Goal: Task Accomplishment & Management: Manage account settings

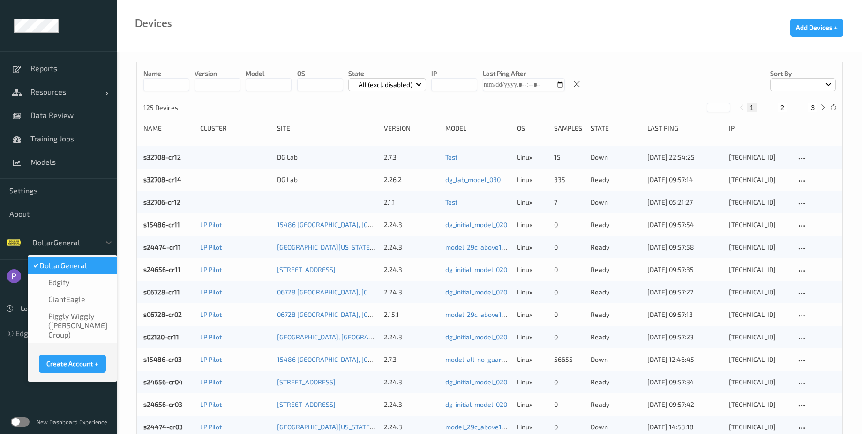
click at [71, 239] on div at bounding box center [63, 242] width 63 height 11
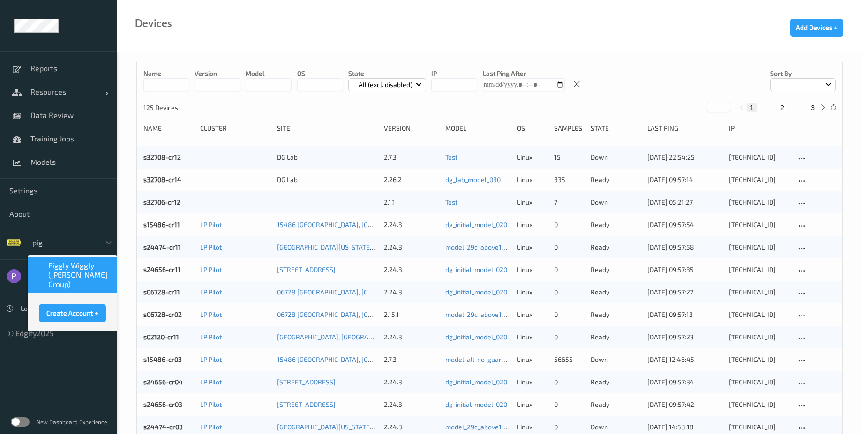
type input "pigg"
click at [58, 276] on span "Piggly Wiggly (Jason Cook Group)" at bounding box center [79, 275] width 63 height 28
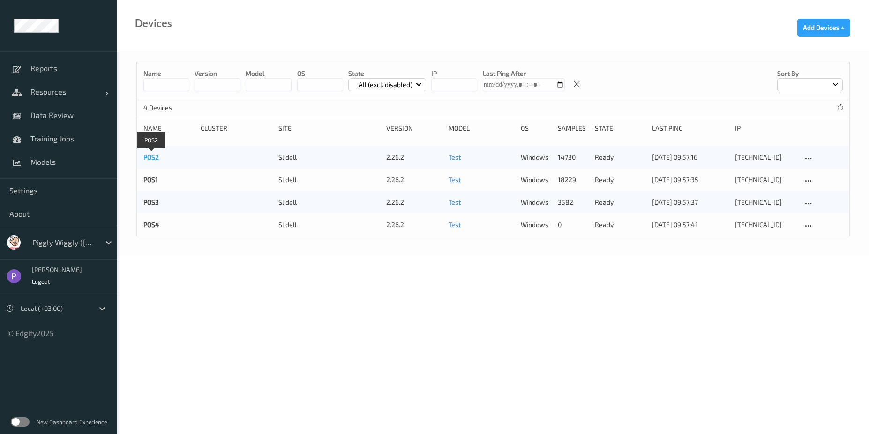
click at [149, 156] on link "POS2" at bounding box center [150, 157] width 15 height 8
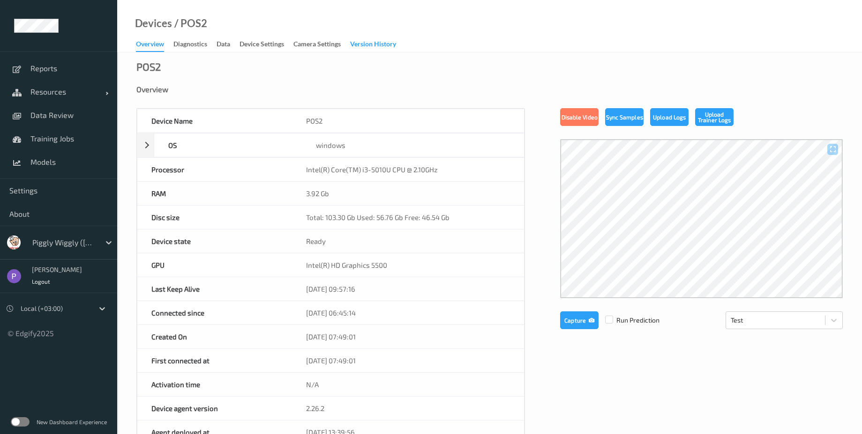
click at [373, 43] on div "Version History" at bounding box center [373, 45] width 46 height 12
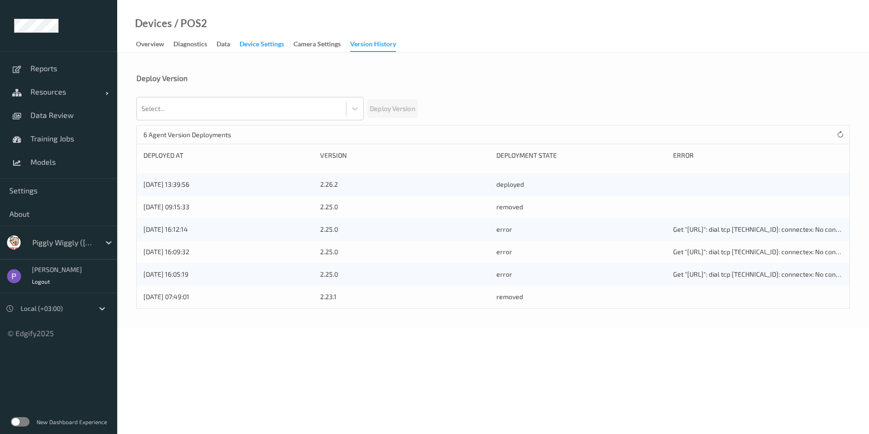
click at [273, 47] on div "Device Settings" at bounding box center [261, 45] width 45 height 12
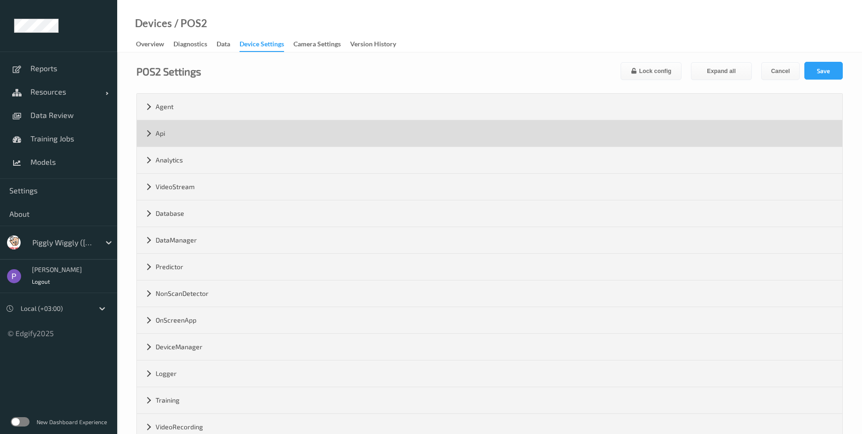
click at [199, 137] on div "Api" at bounding box center [489, 133] width 705 height 26
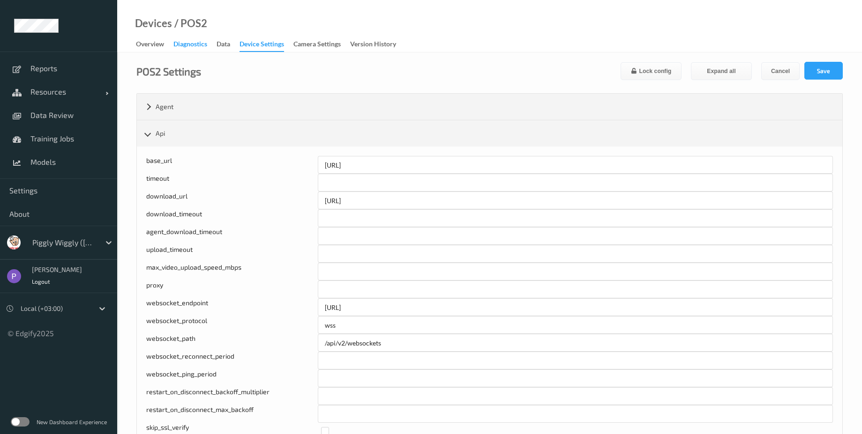
click at [189, 46] on div "Diagnostics" at bounding box center [190, 45] width 34 height 12
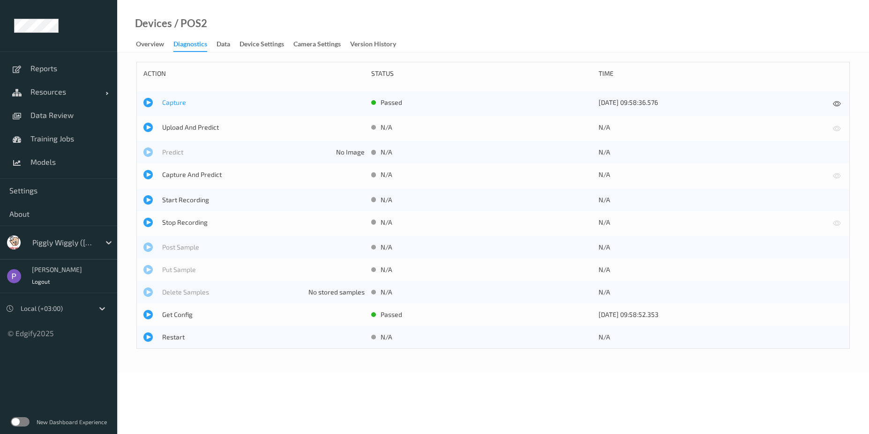
click at [174, 104] on span "Capture" at bounding box center [263, 102] width 202 height 9
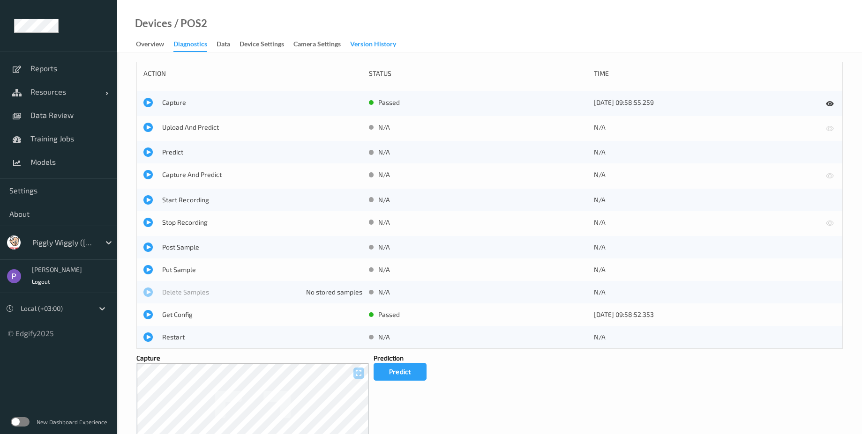
click at [359, 43] on div "Version History" at bounding box center [373, 45] width 46 height 12
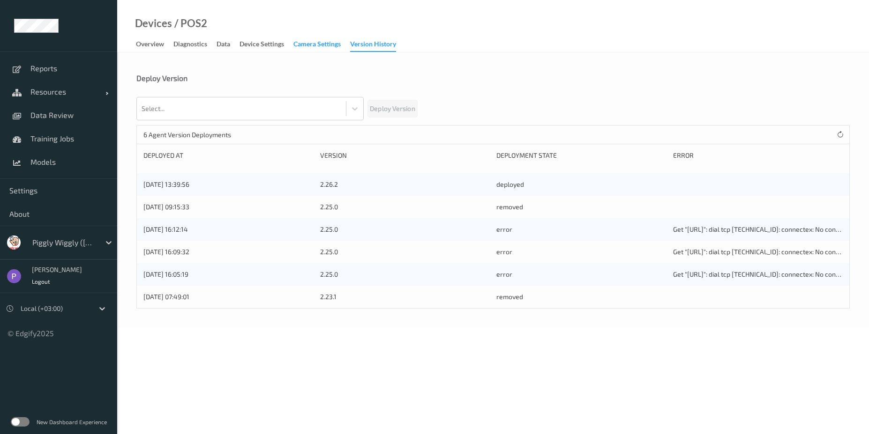
click at [321, 46] on div "Camera Settings" at bounding box center [316, 45] width 47 height 12
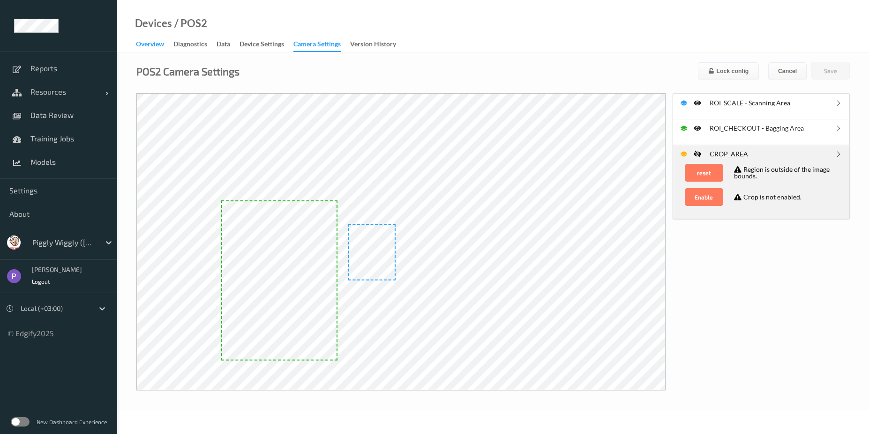
click at [156, 45] on div "Overview" at bounding box center [150, 45] width 28 height 12
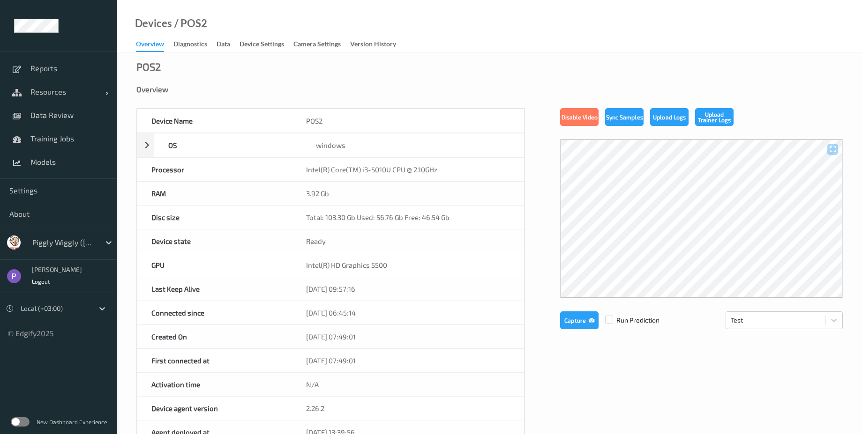
click at [27, 424] on label at bounding box center [20, 422] width 19 height 9
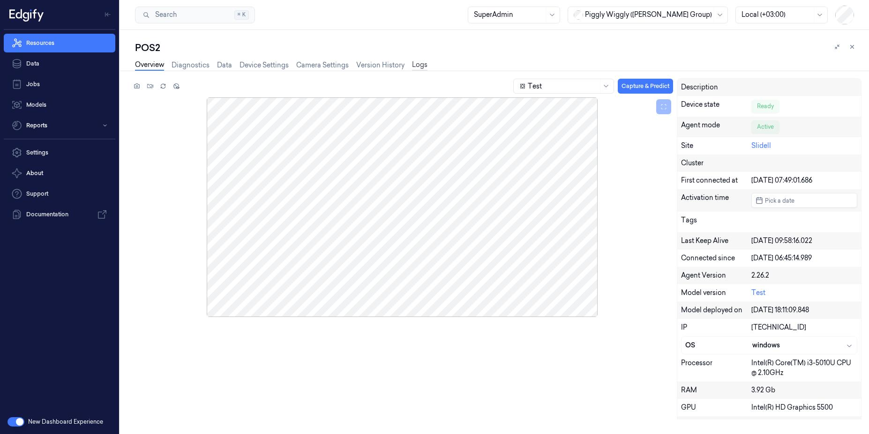
click at [414, 65] on link "Logs" at bounding box center [419, 65] width 15 height 11
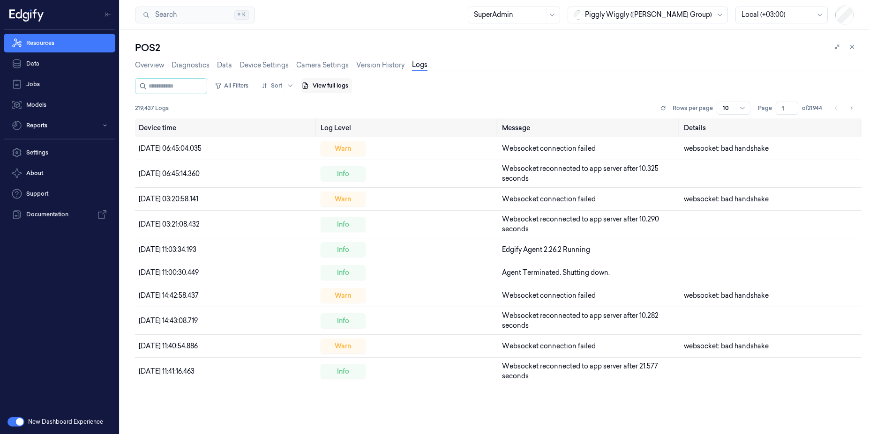
click at [346, 89] on button "View full logs" at bounding box center [326, 85] width 51 height 15
click at [359, 113] on button "Save agent logs" at bounding box center [357, 114] width 62 height 15
click at [224, 64] on link "Data" at bounding box center [224, 65] width 15 height 11
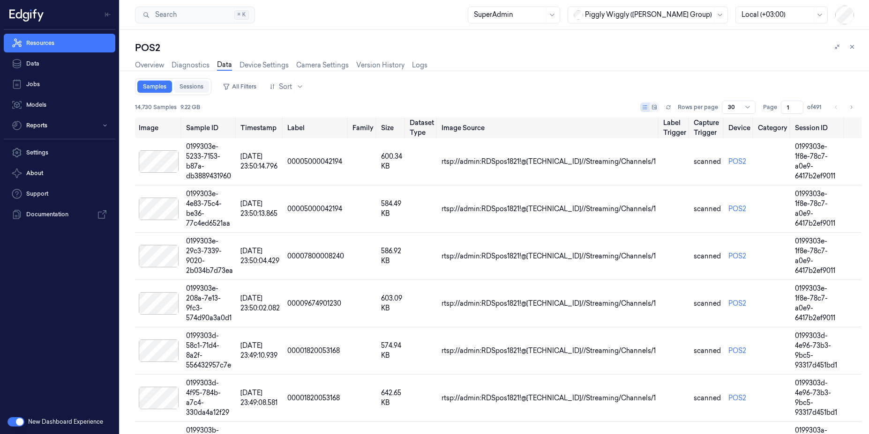
click at [189, 88] on link "Sessions" at bounding box center [191, 87] width 35 height 12
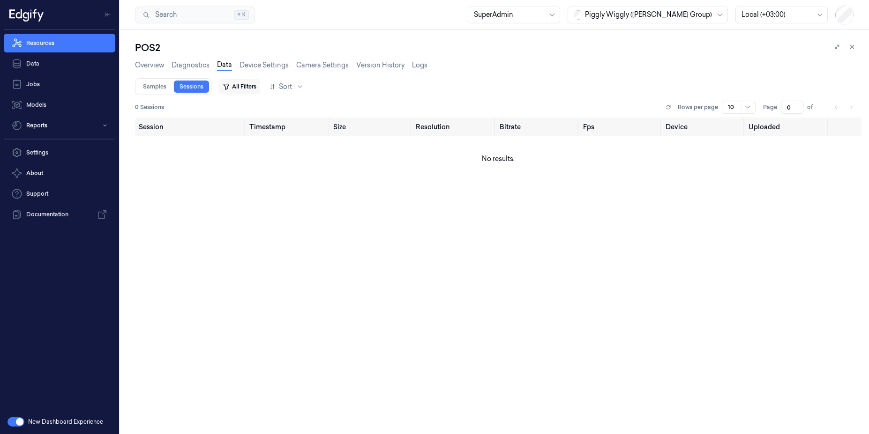
click at [238, 88] on button "All Filters" at bounding box center [239, 86] width 41 height 15
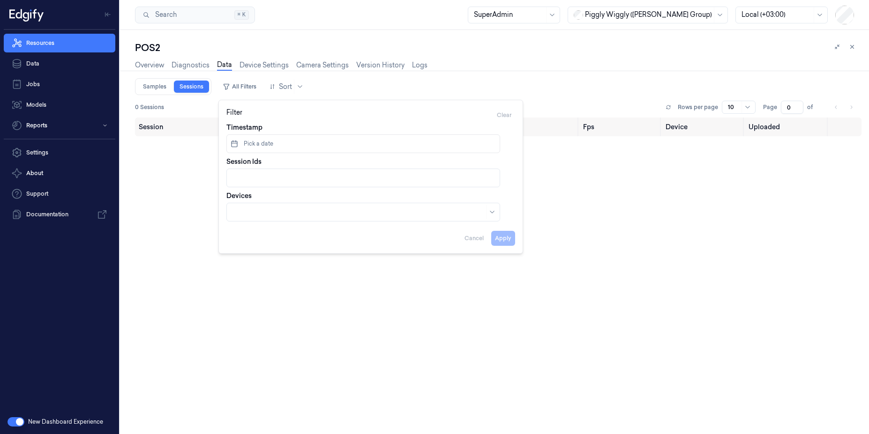
drag, startPoint x: 208, startPoint y: 87, endPoint x: 214, endPoint y: 85, distance: 6.3
click at [209, 87] on link "Sessions" at bounding box center [191, 87] width 35 height 12
type input "0"
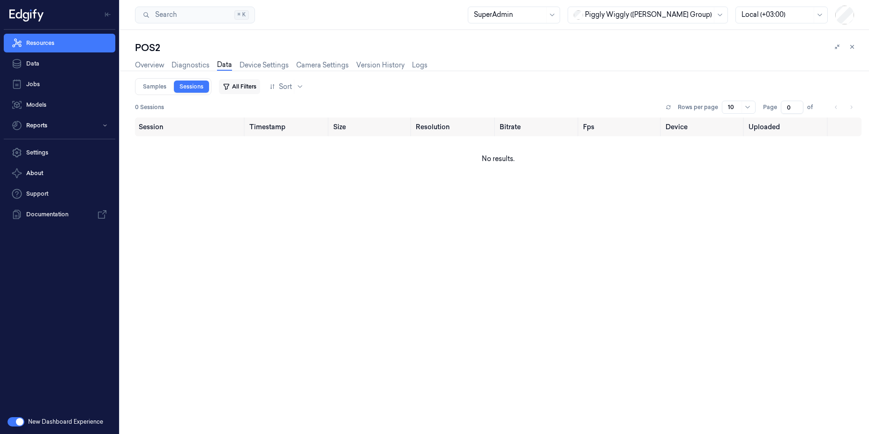
click at [249, 89] on button "All Filters" at bounding box center [239, 86] width 41 height 15
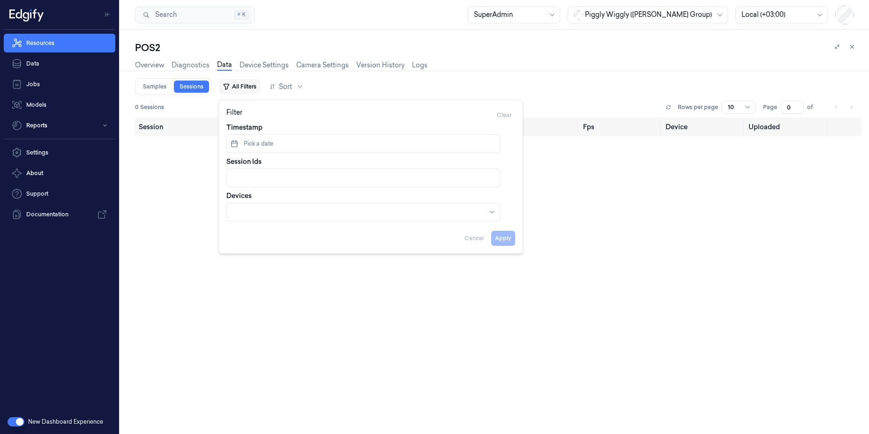
click at [249, 89] on button "All Filters" at bounding box center [239, 86] width 41 height 15
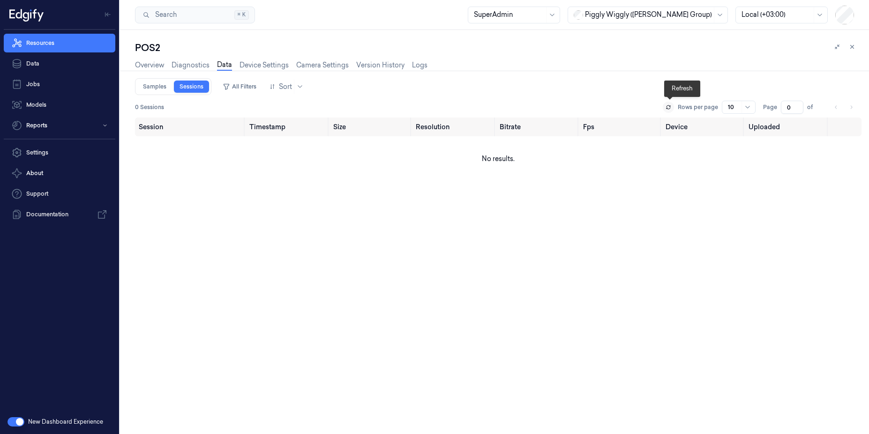
click at [669, 107] on icon at bounding box center [668, 107] width 6 height 6
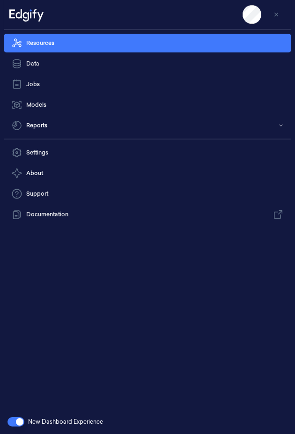
type input "0"
click at [280, 19] on button "Toggle Navigation" at bounding box center [276, 14] width 15 height 15
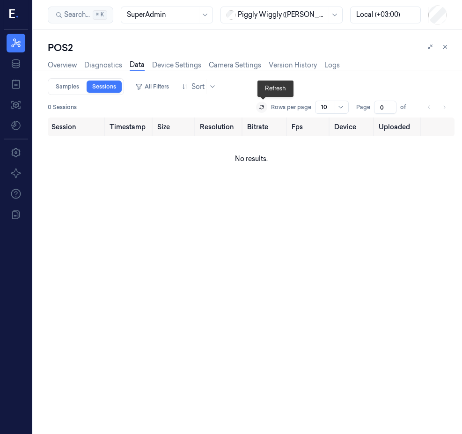
click at [267, 108] on button at bounding box center [261, 107] width 11 height 11
click at [121, 69] on div "Overview Diagnostics Data Device Settings Camera Settings Version History Logs" at bounding box center [194, 65] width 292 height 11
click at [119, 67] on link "Diagnostics" at bounding box center [103, 65] width 38 height 11
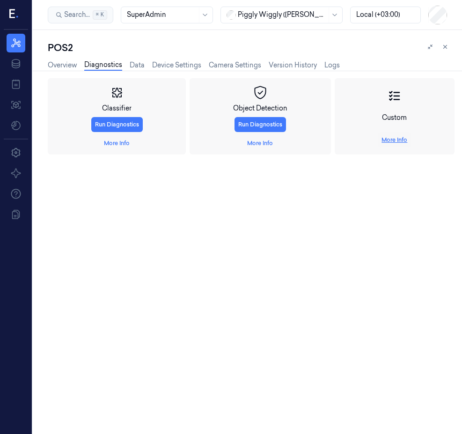
click at [396, 139] on link "More Info" at bounding box center [395, 140] width 26 height 8
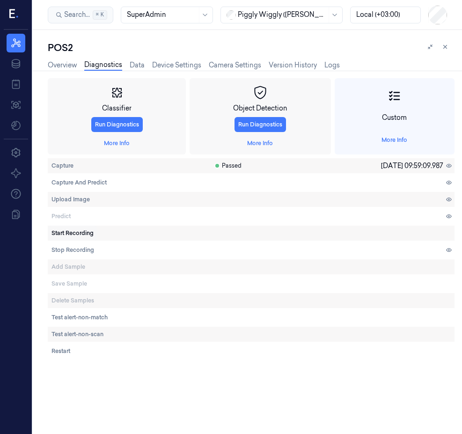
click at [78, 231] on span "Start Recording" at bounding box center [73, 233] width 42 height 8
click at [74, 252] on span "Stop Recording" at bounding box center [73, 250] width 43 height 8
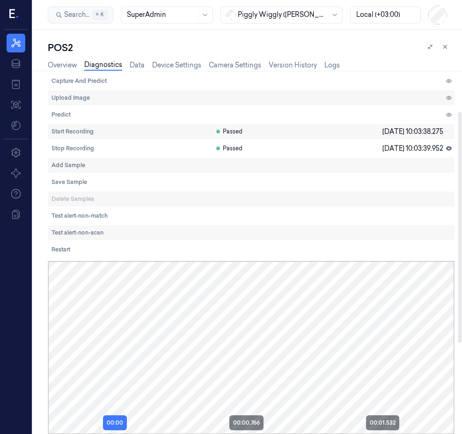
scroll to position [207, 0]
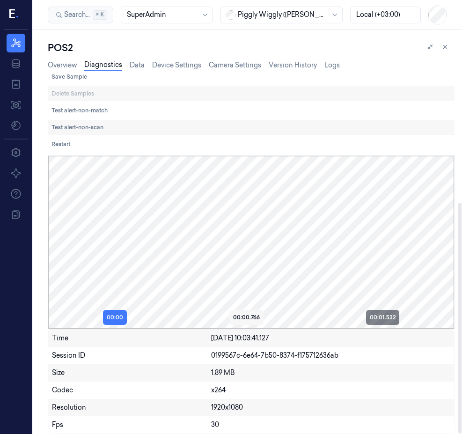
click at [251, 324] on button "00:00.766" at bounding box center [247, 317] width 34 height 15
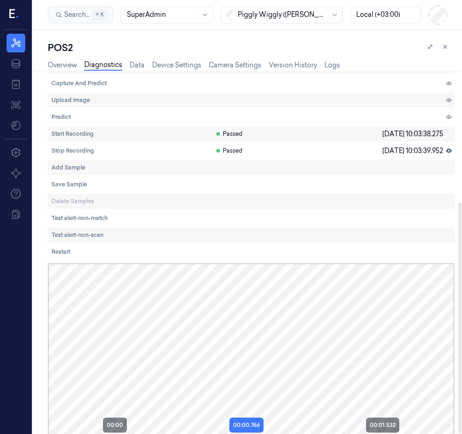
scroll to position [0, 0]
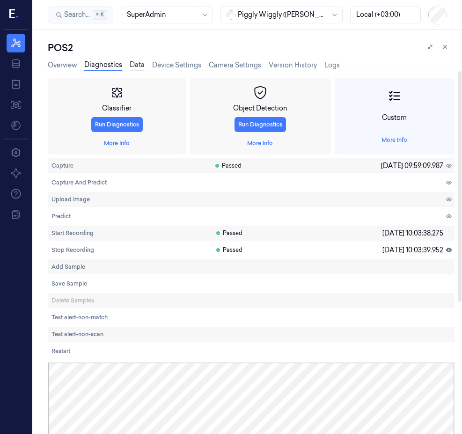
click at [137, 61] on link "Data" at bounding box center [137, 65] width 15 height 11
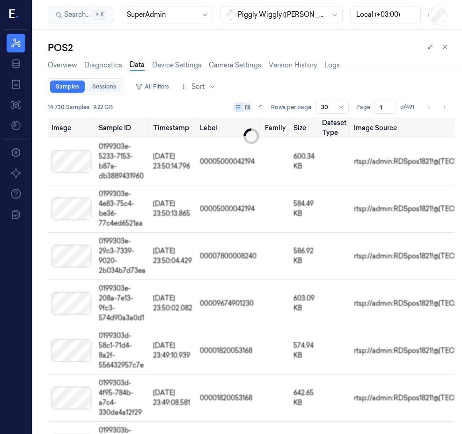
click at [113, 91] on link "Sessions" at bounding box center [104, 87] width 35 height 12
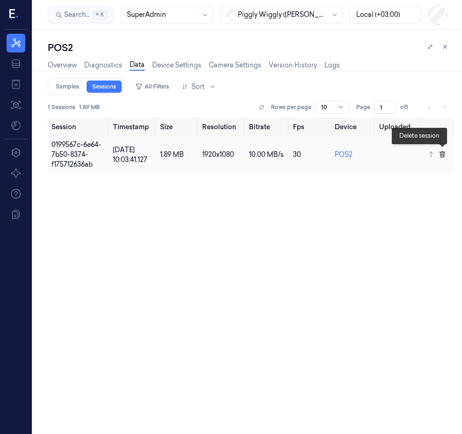
click at [447, 157] on button at bounding box center [442, 154] width 11 height 11
type input "0"
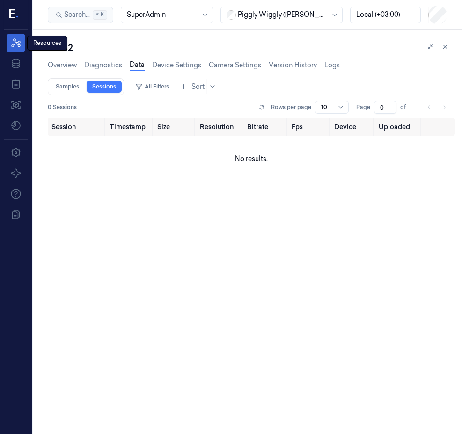
click at [8, 41] on link "Resources" at bounding box center [16, 43] width 19 height 19
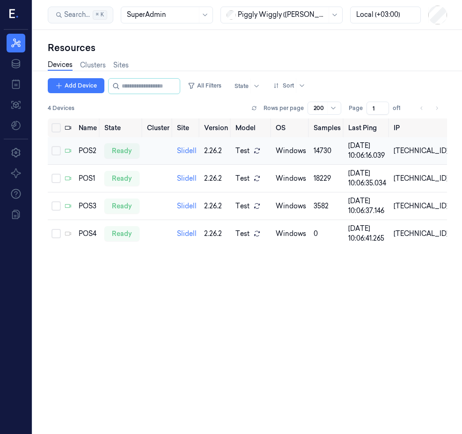
click at [93, 162] on td "POS2" at bounding box center [88, 151] width 26 height 28
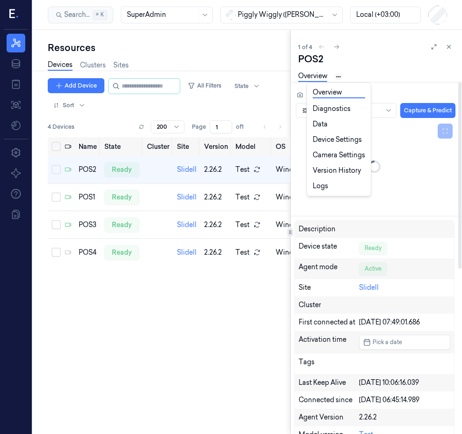
click at [339, 80] on html "Resources Data Jobs Models Settings About Support Documentation Search Search..…" at bounding box center [231, 217] width 462 height 434
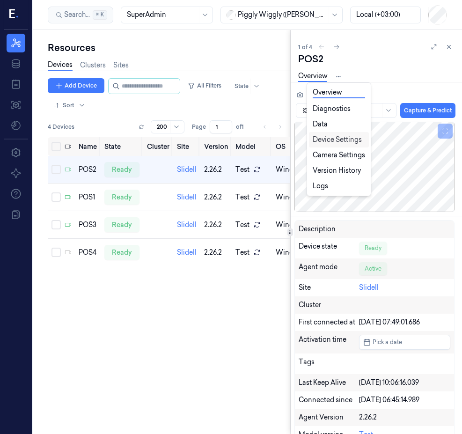
click at [343, 142] on link "Device Settings" at bounding box center [339, 140] width 52 height 10
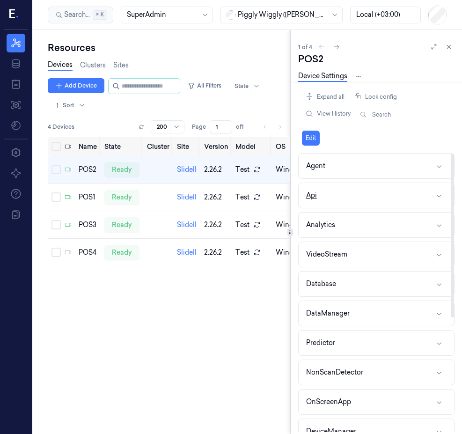
click at [352, 197] on button "Api" at bounding box center [377, 195] width 156 height 25
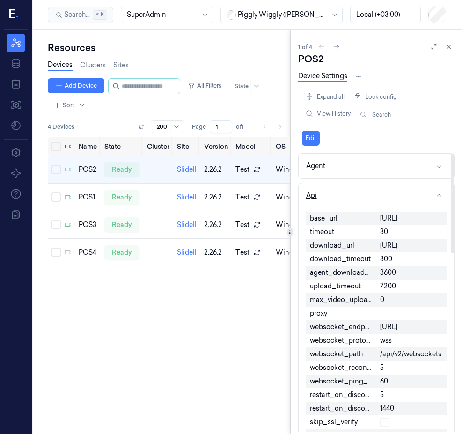
click at [357, 193] on button "Api" at bounding box center [377, 195] width 156 height 25
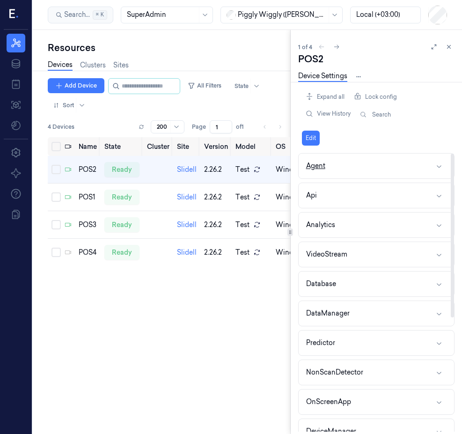
click at [362, 167] on button "Agent" at bounding box center [377, 166] width 156 height 25
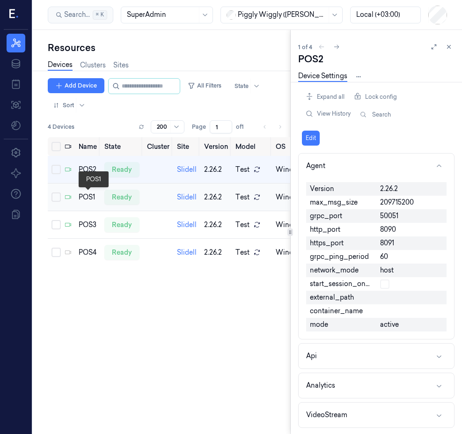
click at [82, 194] on div "POS1" at bounding box center [88, 198] width 18 height 10
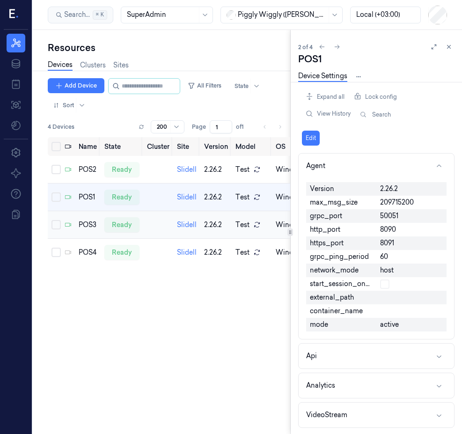
click at [84, 218] on td "POS3" at bounding box center [88, 225] width 26 height 28
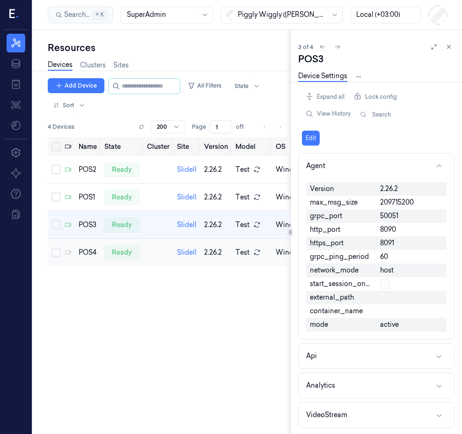
click at [87, 246] on td "POS4" at bounding box center [88, 253] width 26 height 28
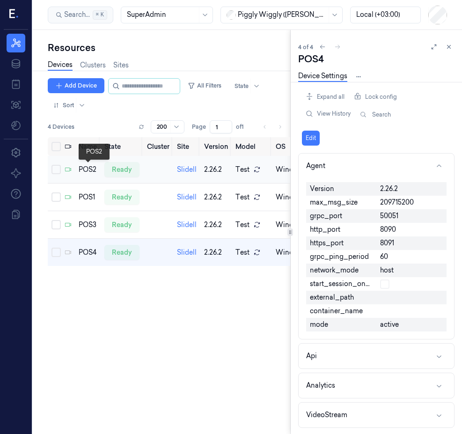
click at [92, 171] on div "POS2" at bounding box center [88, 170] width 18 height 10
